Goal: Transaction & Acquisition: Purchase product/service

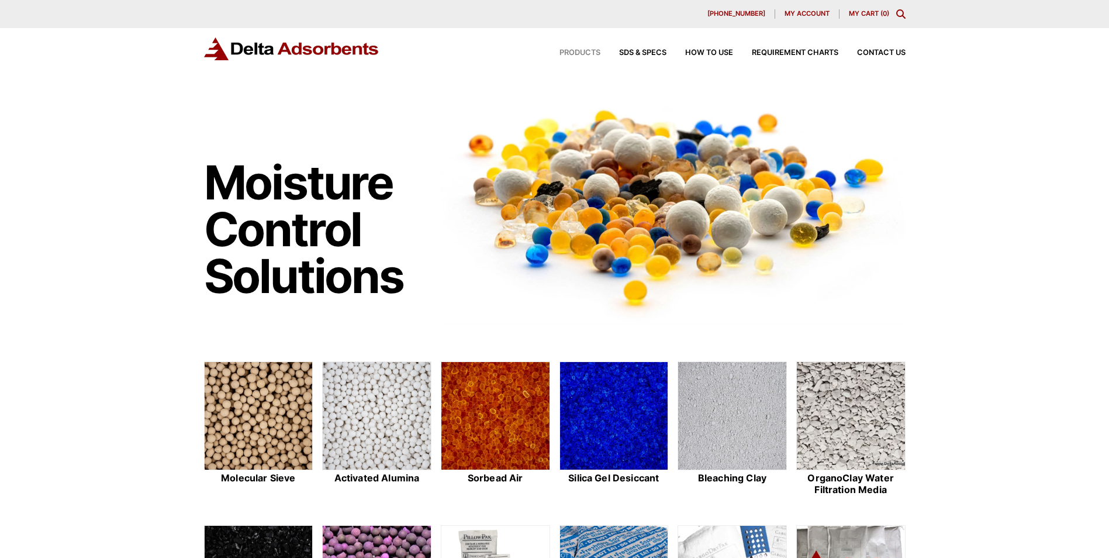
click at [576, 50] on span "Products" at bounding box center [580, 53] width 41 height 8
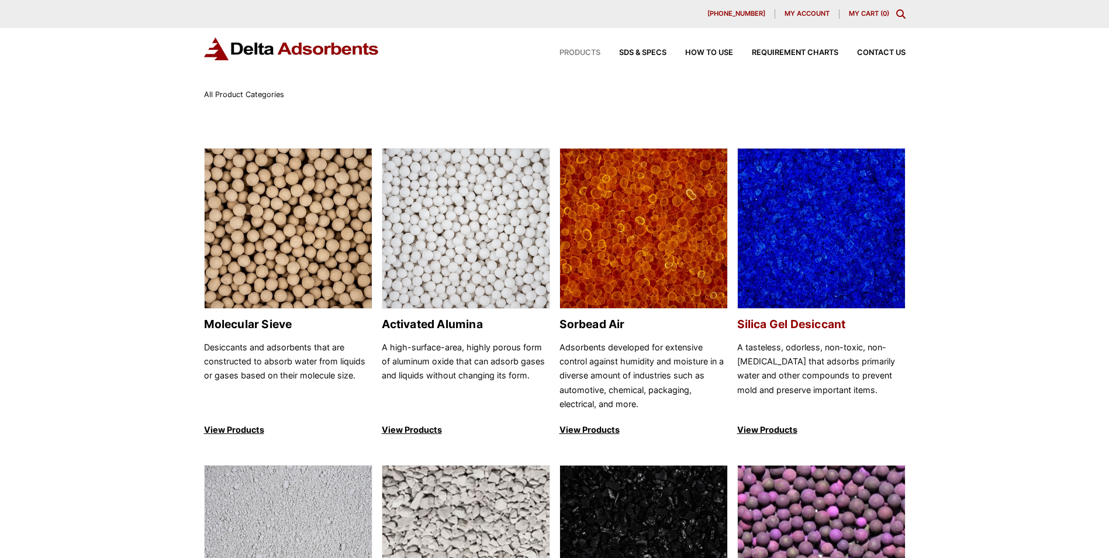
click at [813, 223] on img at bounding box center [821, 229] width 167 height 161
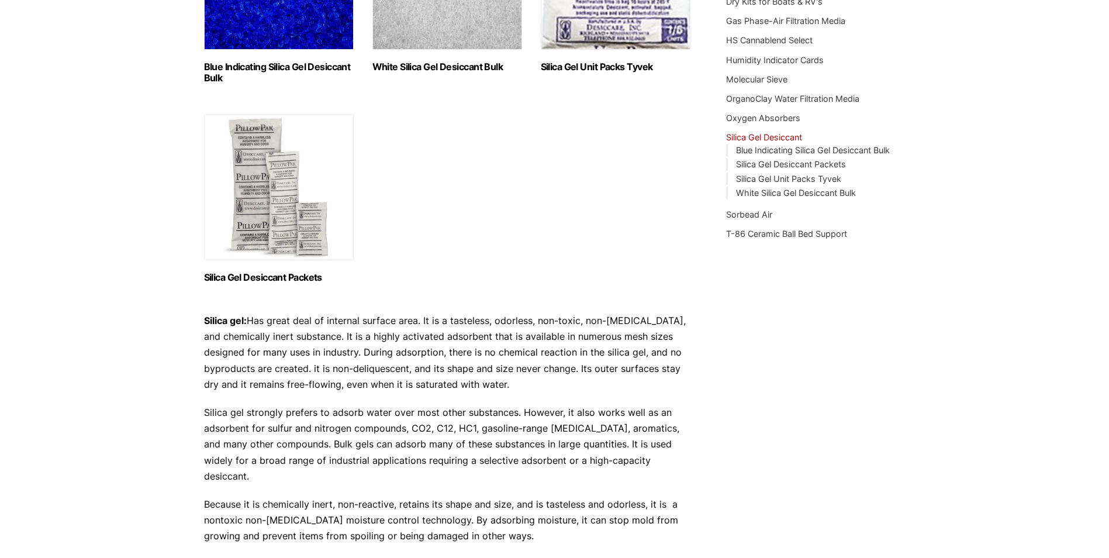
scroll to position [175, 0]
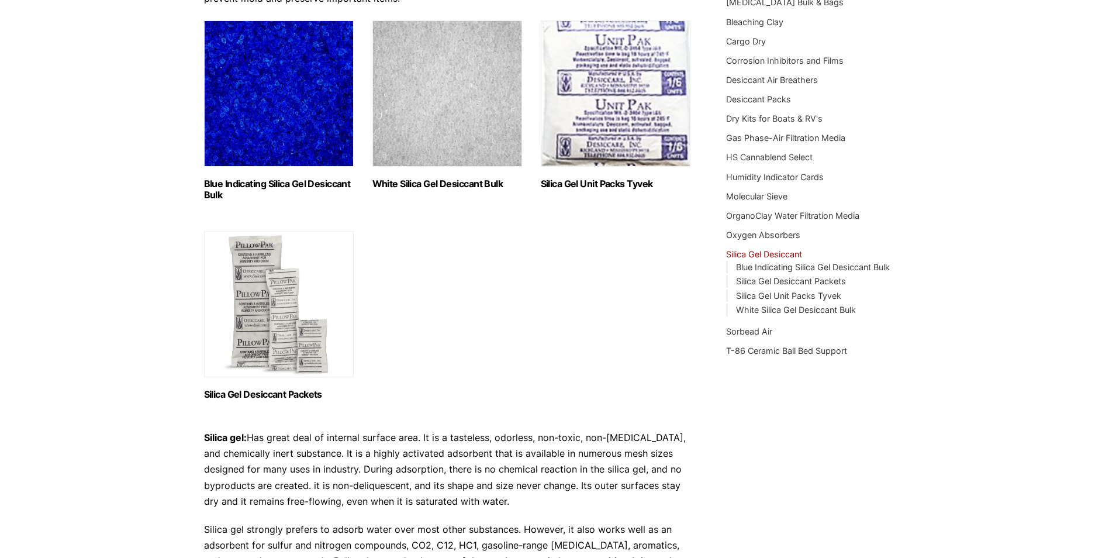
click at [626, 111] on img "Visit product category Silica Gel Unit Packs Tyvek" at bounding box center [616, 93] width 150 height 146
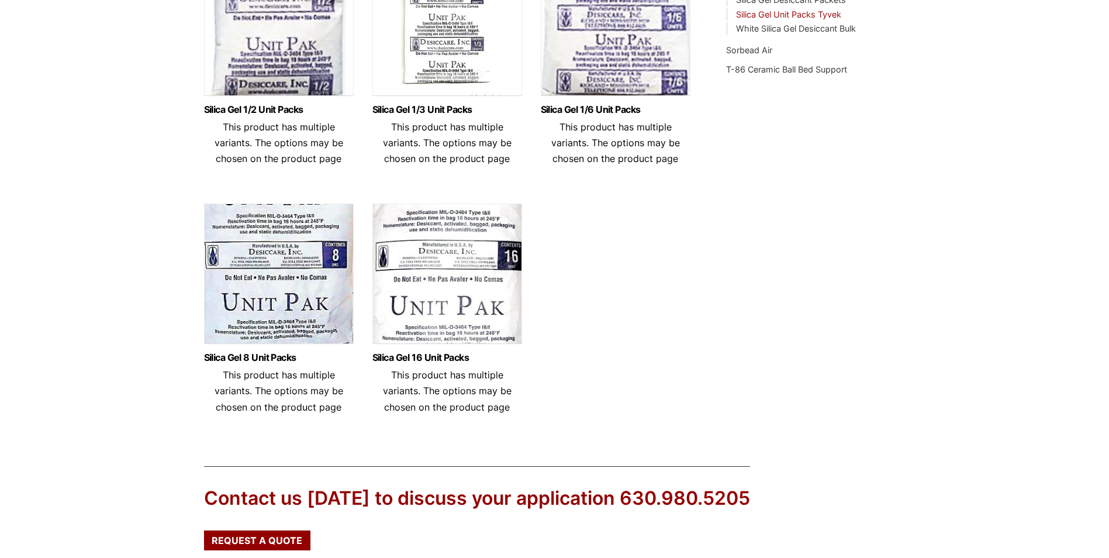
scroll to position [468, 0]
